Goal: Task Accomplishment & Management: Use online tool/utility

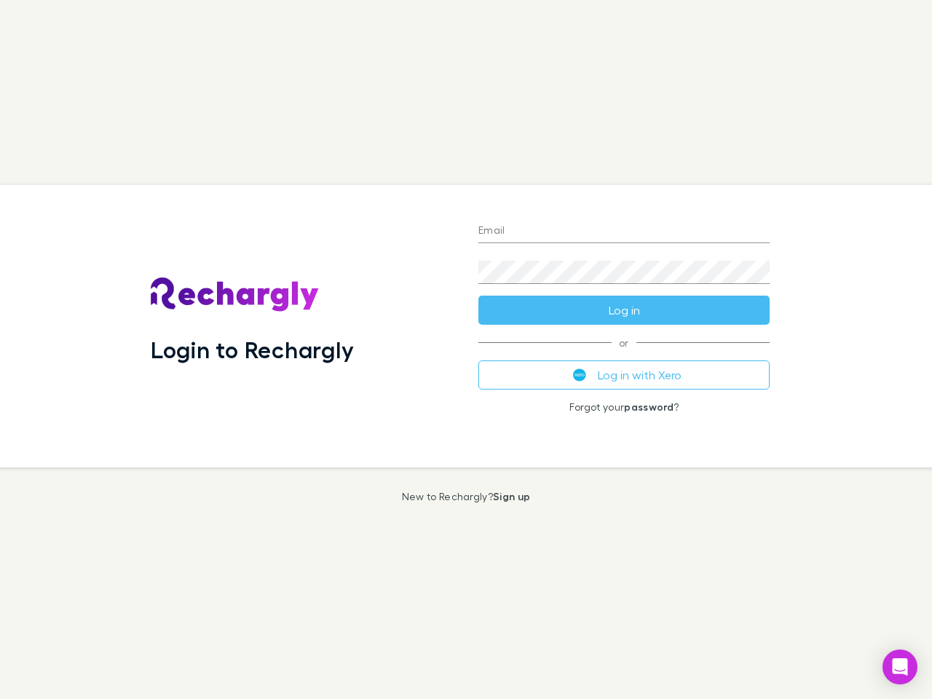
click at [466, 349] on div "Login to Rechargly" at bounding box center [303, 326] width 328 height 282
click at [624, 231] on input "Email" at bounding box center [623, 231] width 291 height 23
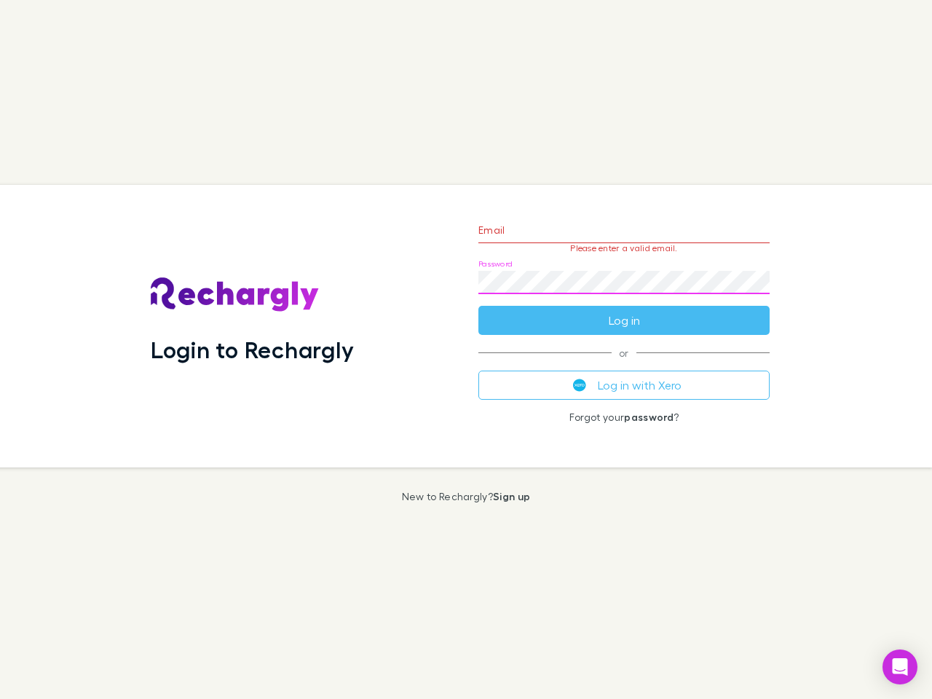
click at [624, 310] on form "Email Please enter a valid email. Password Log in" at bounding box center [623, 271] width 291 height 127
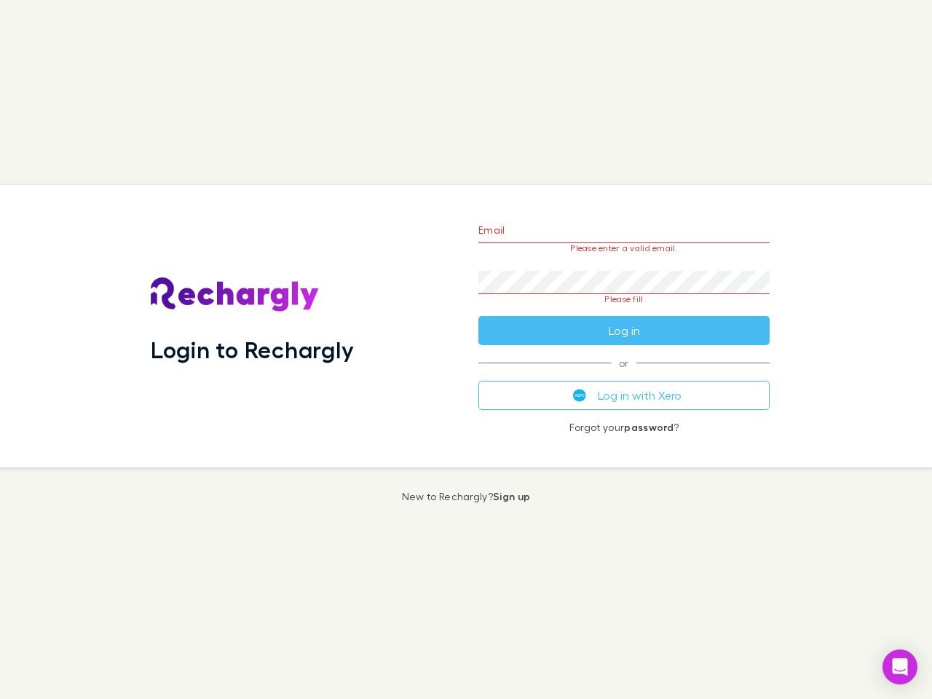
click at [624, 375] on div "Email Please enter a valid email. Password Please fill Log in or Log in with Xe…" at bounding box center [624, 326] width 314 height 282
click at [900, 667] on icon "Open Intercom Messenger" at bounding box center [899, 666] width 15 height 17
